Goal: Task Accomplishment & Management: Manage account settings

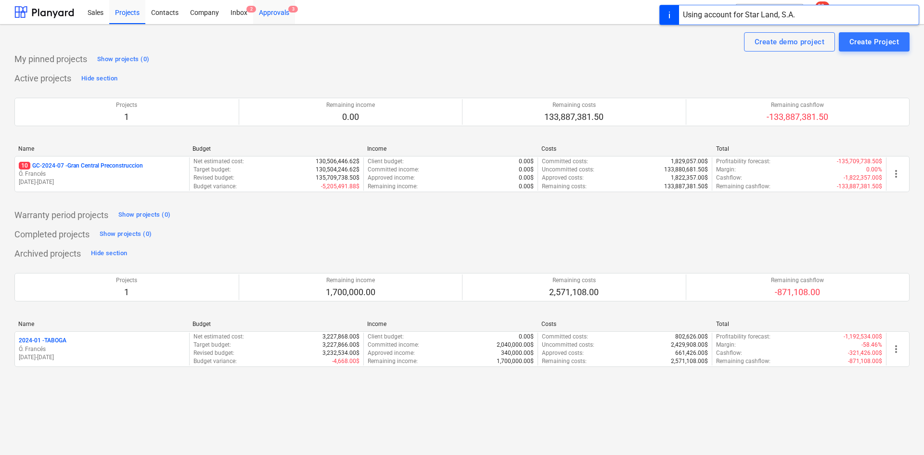
click at [278, 16] on div "Approvals 3" at bounding box center [274, 12] width 42 height 25
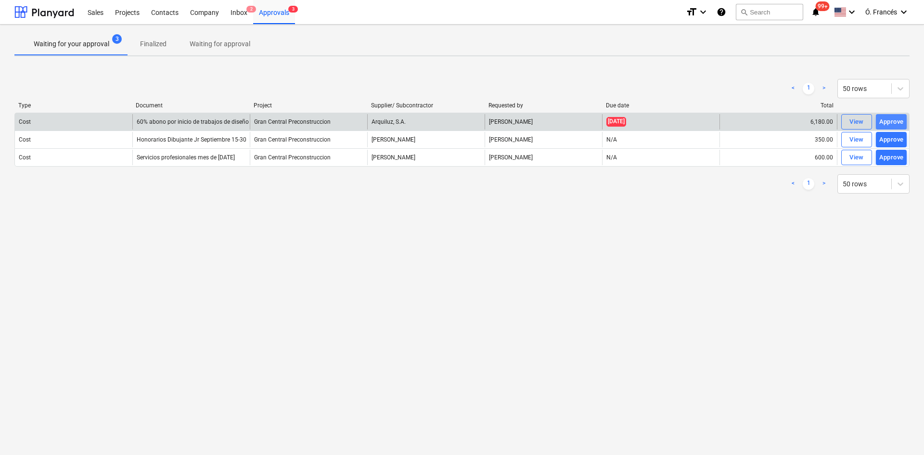
click at [890, 119] on div "Approve" at bounding box center [891, 121] width 25 height 11
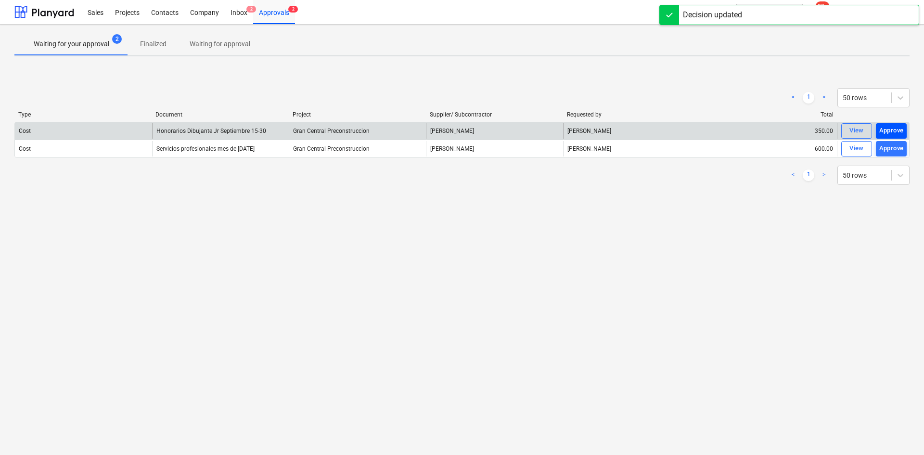
click at [890, 133] on div "Approve" at bounding box center [891, 130] width 25 height 11
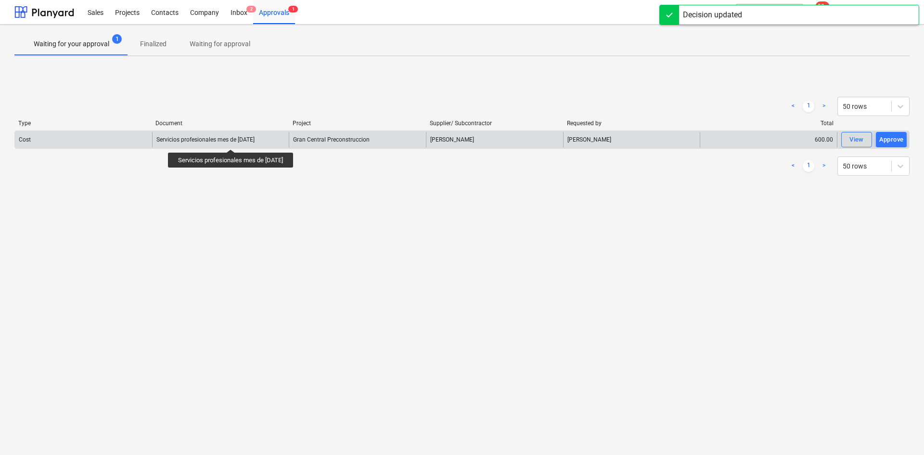
click at [237, 141] on div "Servicios profesionales mes de [DATE]" at bounding box center [205, 139] width 98 height 7
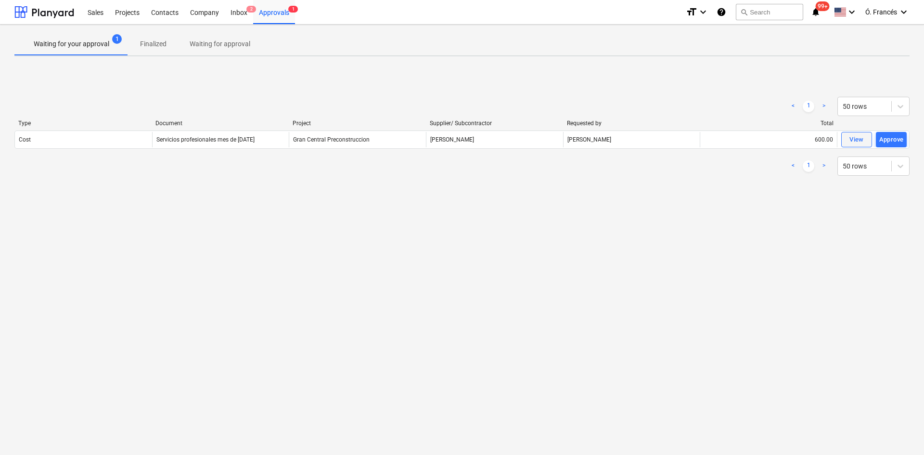
click at [854, 138] on div "View" at bounding box center [856, 139] width 14 height 11
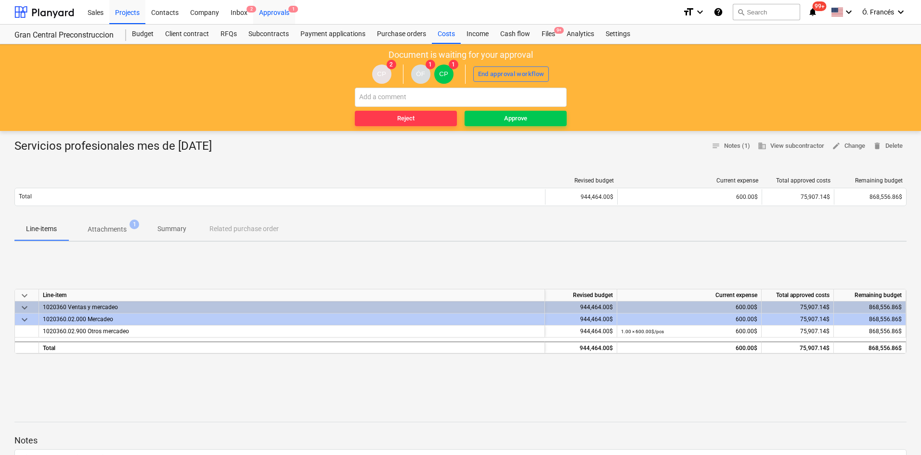
click at [273, 18] on div "Approvals 1" at bounding box center [274, 12] width 42 height 25
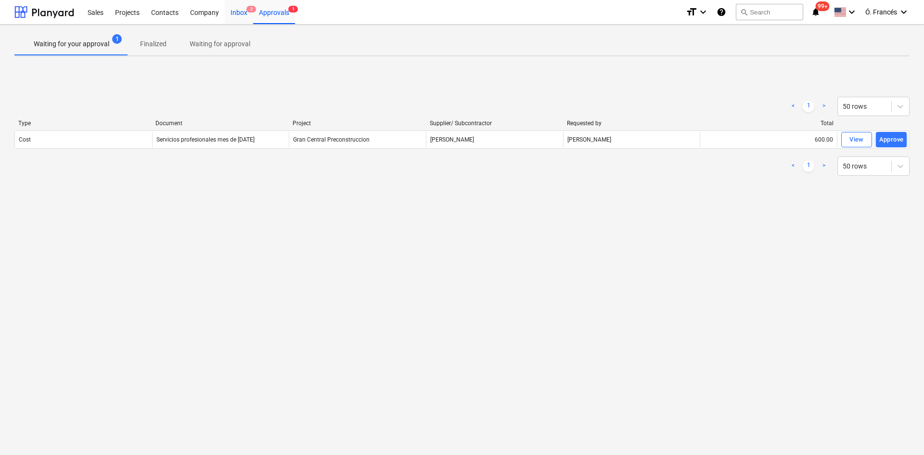
click at [237, 12] on div "Inbox 2" at bounding box center [239, 12] width 28 height 25
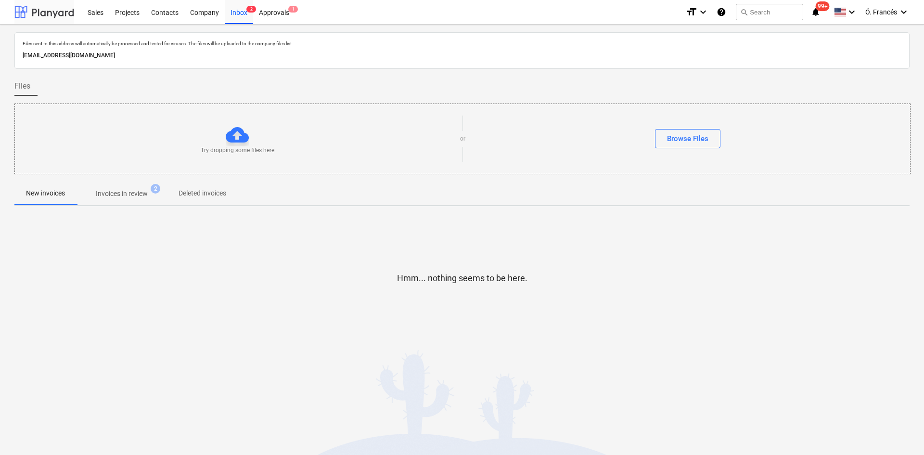
click at [52, 7] on div at bounding box center [44, 12] width 60 height 24
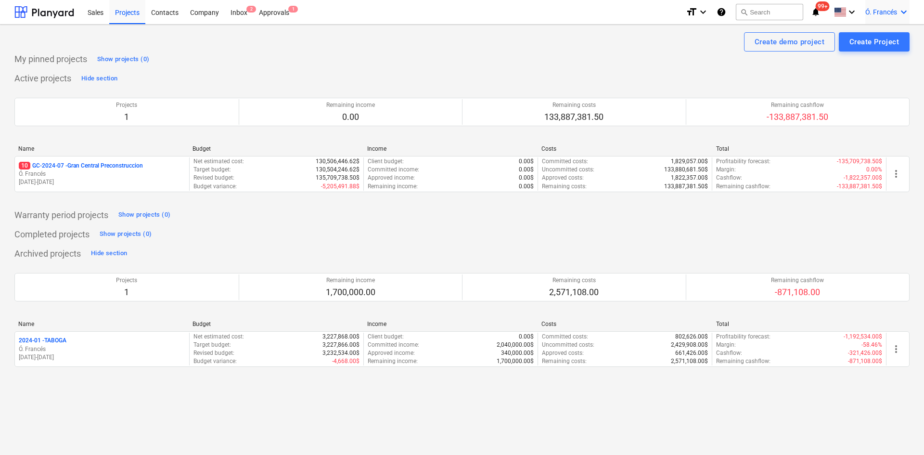
click at [894, 11] on span "Ó. Francés" at bounding box center [881, 12] width 32 height 8
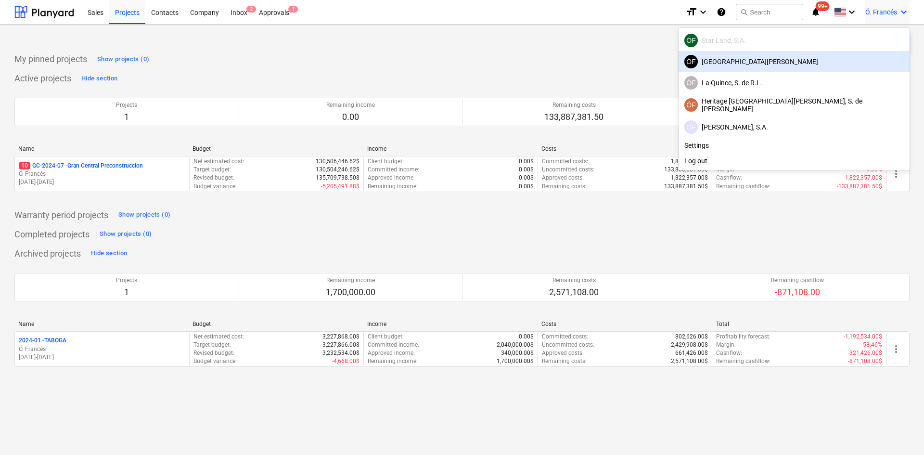
click at [838, 64] on div "[GEOGRAPHIC_DATA][PERSON_NAME]" at bounding box center [793, 61] width 219 height 13
